Goal: Task Accomplishment & Management: Manage account settings

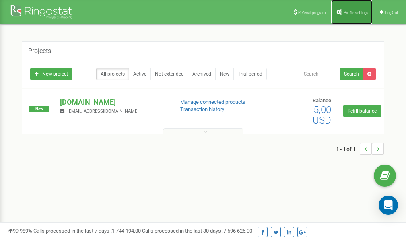
click at [351, 11] on span "Profile settings" at bounding box center [356, 12] width 25 height 4
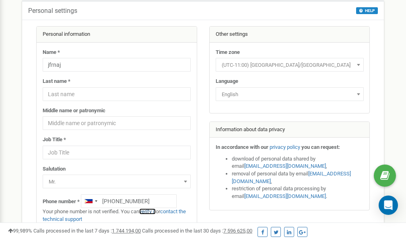
click at [149, 212] on link "verify it" at bounding box center [147, 211] width 17 height 6
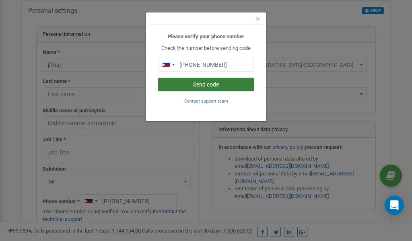
click at [222, 85] on button "Send code" at bounding box center [206, 85] width 96 height 14
